Goal: Book appointment/travel/reservation

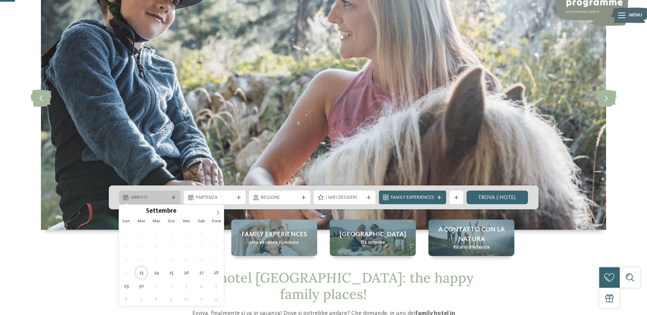
click at [120, 200] on div "Arrivo" at bounding box center [150, 198] width 62 height 14
click at [217, 212] on icon at bounding box center [218, 212] width 5 height 5
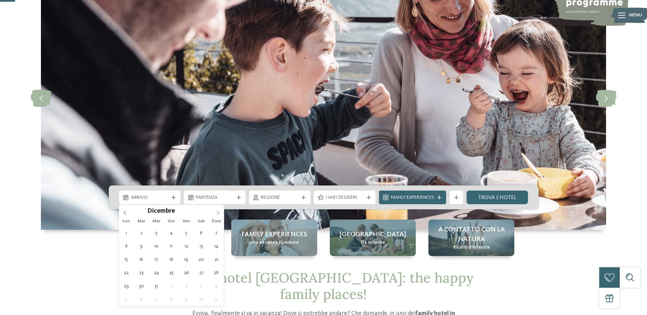
type div "[DATE]"
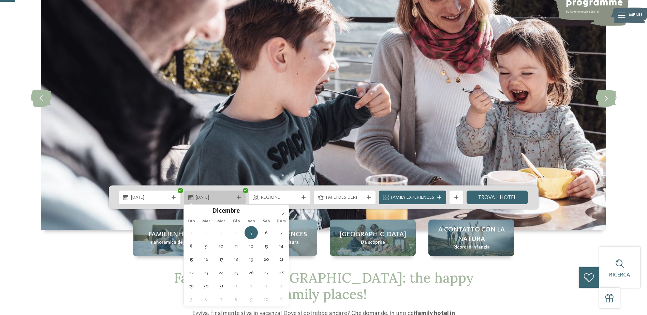
click at [220, 198] on span "[DATE]" at bounding box center [215, 197] width 38 height 7
type div "[DATE]"
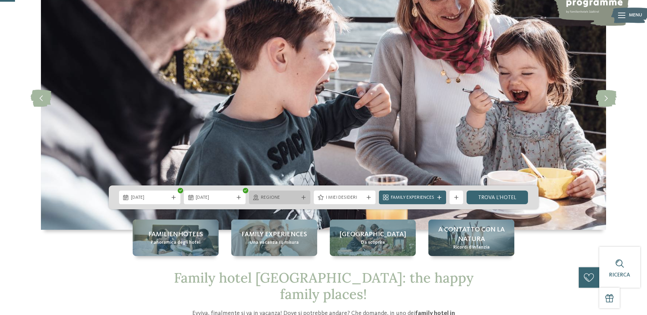
click at [278, 201] on span "Regione" at bounding box center [280, 197] width 38 height 7
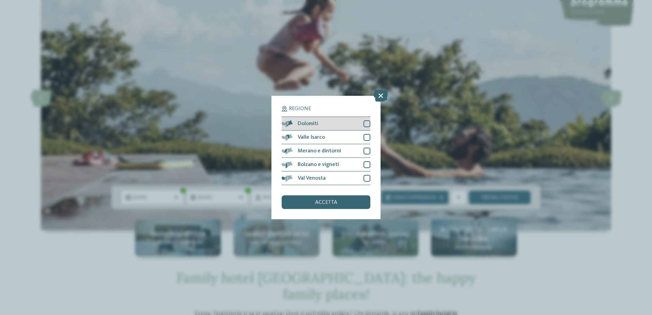
click at [362, 118] on div "Dolomiti" at bounding box center [326, 124] width 89 height 14
click at [353, 165] on div "Bolzano e vigneti" at bounding box center [326, 165] width 89 height 14
click at [365, 150] on div at bounding box center [367, 151] width 7 height 7
click at [364, 137] on div "Valle Isarco" at bounding box center [326, 138] width 89 height 14
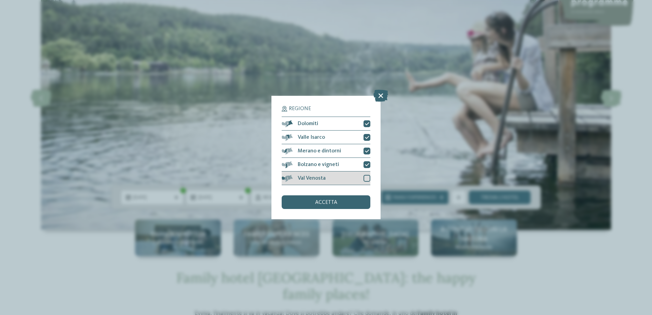
click at [367, 181] on div at bounding box center [367, 178] width 7 height 7
click at [345, 203] on div "accetta" at bounding box center [326, 202] width 89 height 14
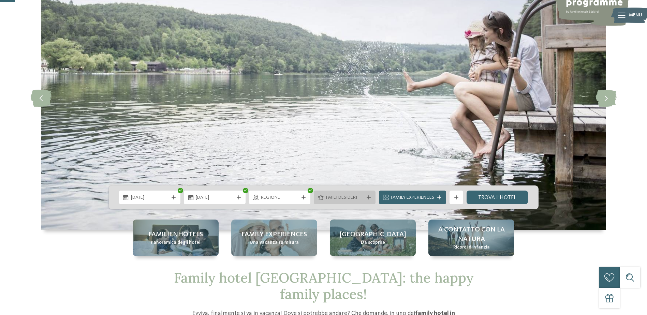
click at [348, 203] on div "I miei desideri" at bounding box center [345, 198] width 62 height 14
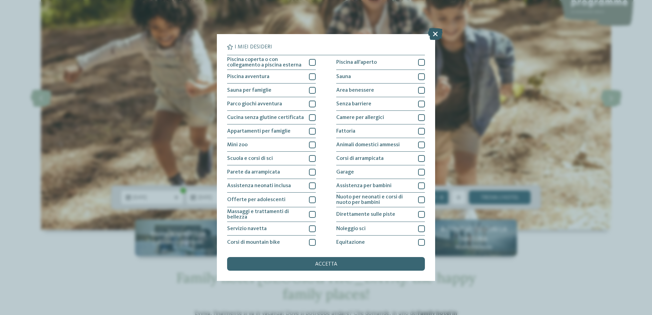
click at [430, 31] on icon at bounding box center [435, 34] width 15 height 12
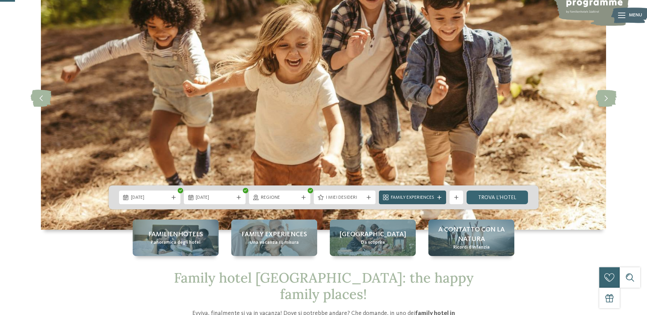
click at [438, 197] on icon at bounding box center [439, 197] width 4 height 4
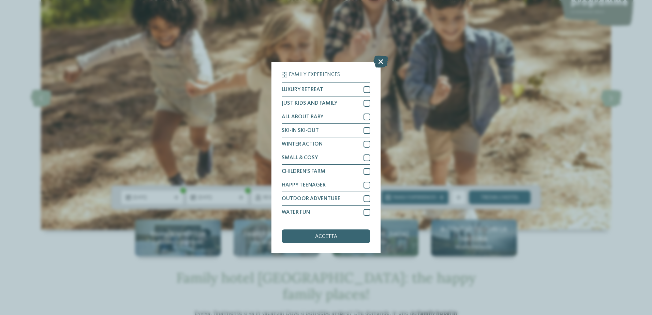
click at [382, 56] on icon at bounding box center [381, 62] width 15 height 12
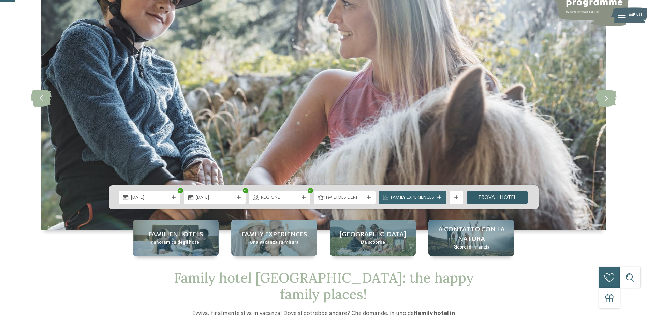
click at [497, 193] on link "trova l’hotel" at bounding box center [498, 198] width 62 height 14
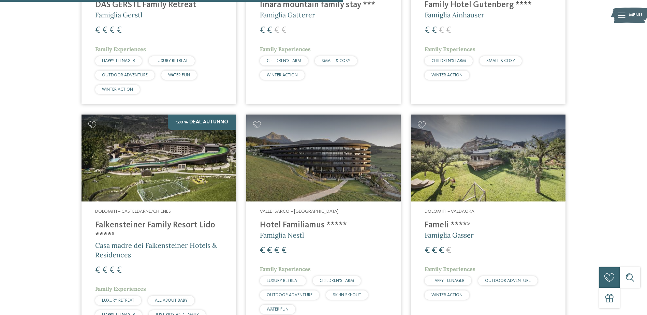
scroll to position [667, 0]
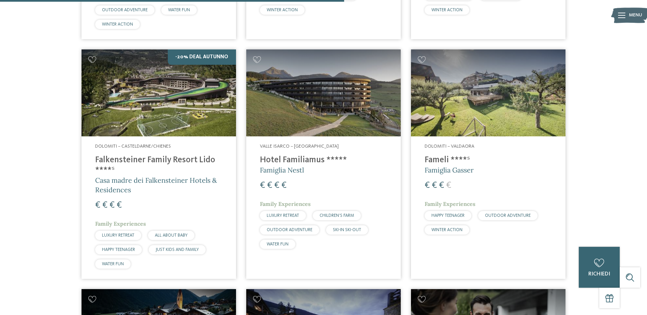
click at [196, 103] on img at bounding box center [159, 92] width 155 height 87
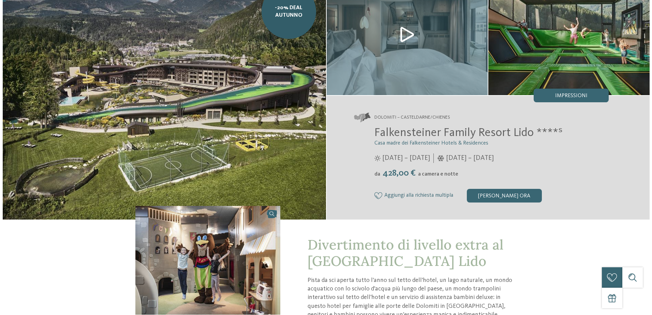
scroll to position [171, 0]
